Goal: Find specific page/section: Find specific page/section

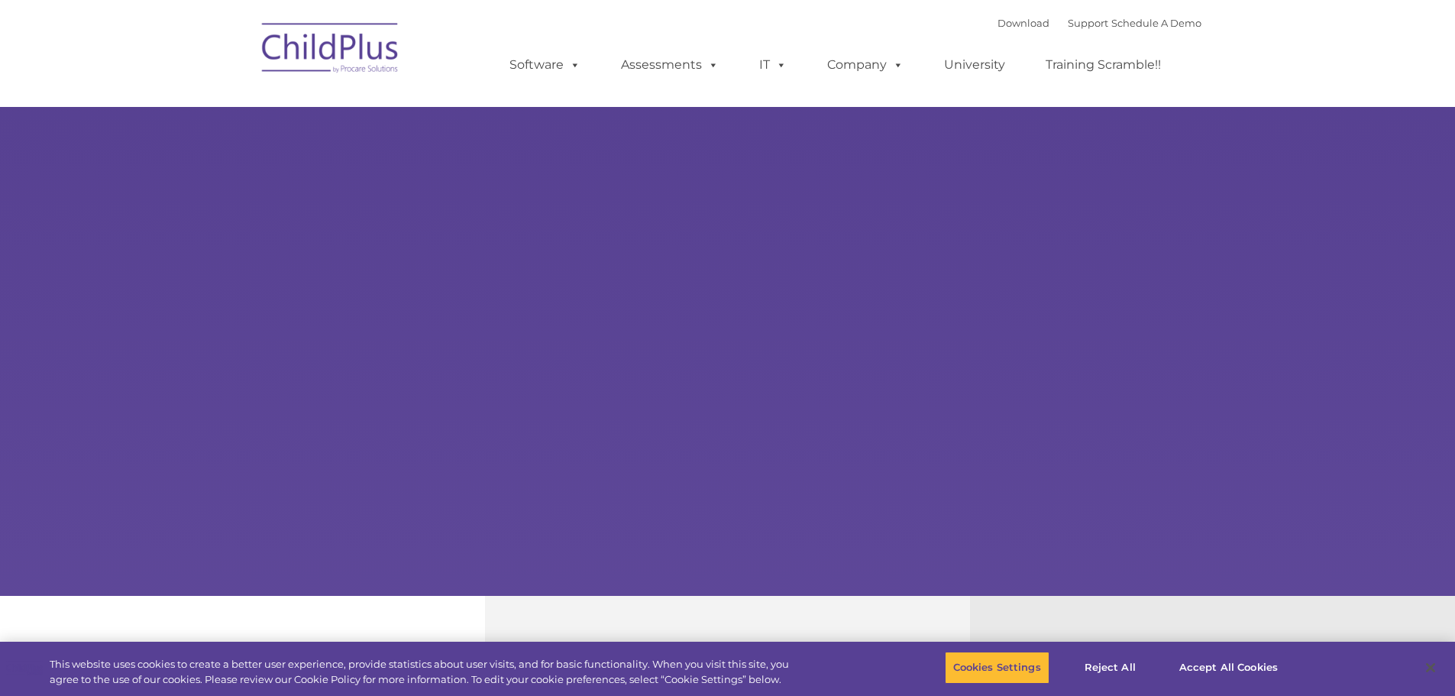
select select "MEDIUM"
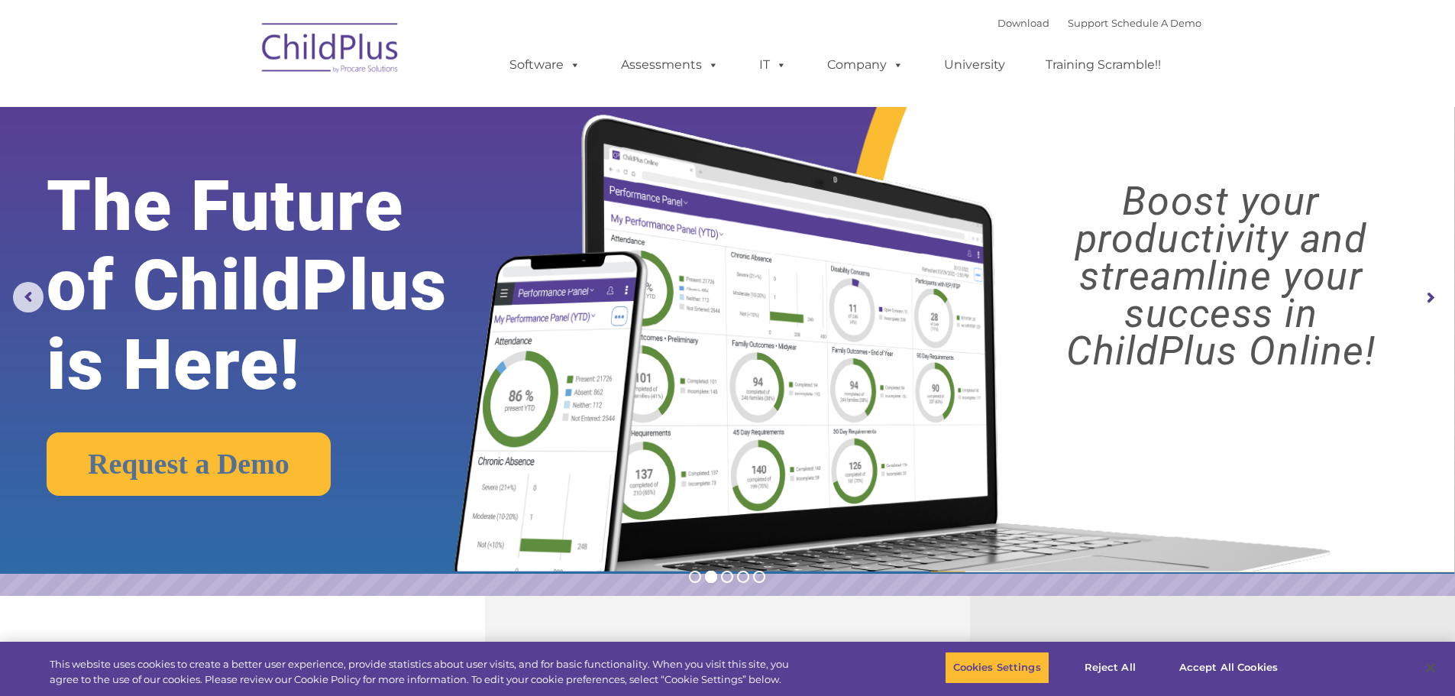
click at [348, 50] on img at bounding box center [330, 50] width 153 height 76
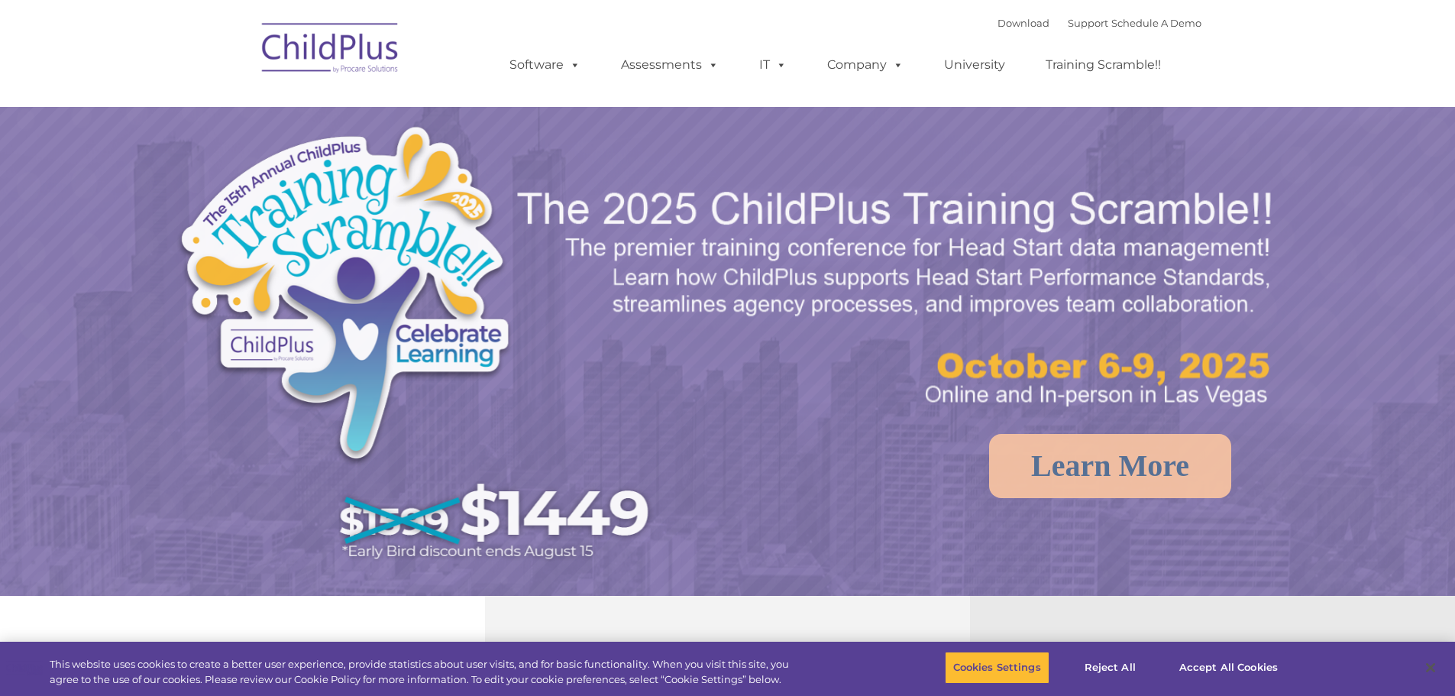
select select "MEDIUM"
